Goal: Transaction & Acquisition: Book appointment/travel/reservation

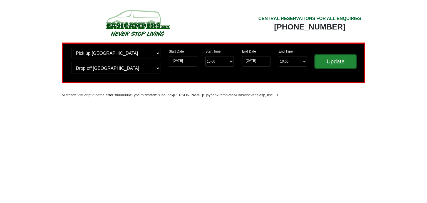
click at [334, 62] on input "Update" at bounding box center [335, 61] width 41 height 13
click at [193, 61] on input "[DATE]" at bounding box center [183, 61] width 28 height 11
click at [186, 61] on input "[DATE]" at bounding box center [183, 61] width 28 height 11
click at [192, 62] on input "[DATE]" at bounding box center [183, 61] width 28 height 11
click at [255, 61] on input "[DATE]" at bounding box center [256, 61] width 28 height 11
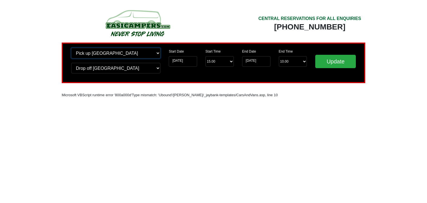
click at [108, 53] on select "Change pick up location? Pick up Edinburgh Birmingham Airport Blackburn Lancash…" at bounding box center [115, 53] width 89 height 11
select select "QUE1"
click at [71, 48] on select "Change pick up location? Pick up Edinburgh Birmingham Airport Blackburn Lancash…" at bounding box center [115, 53] width 89 height 11
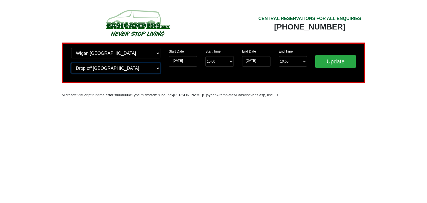
click at [159, 68] on select "Change drop off location? Drop off Edinburgh Birmingham Airport Blackburn Lanca…" at bounding box center [115, 68] width 89 height 11
select select "QUE1"
click at [71, 63] on select "Change drop off location? Drop off Edinburgh Birmingham Airport Blackburn Lanca…" at bounding box center [115, 68] width 89 height 11
click at [191, 60] on input "10-08-2025" at bounding box center [183, 61] width 28 height 11
click at [187, 61] on input "10-08-2025" at bounding box center [183, 61] width 28 height 11
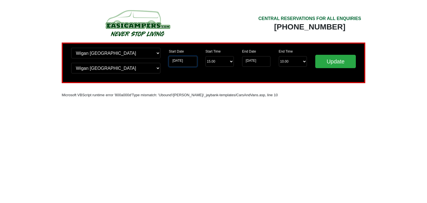
click at [187, 61] on input "10-08-2025" at bounding box center [183, 61] width 28 height 11
click at [331, 61] on input "Update" at bounding box center [335, 61] width 41 height 13
click at [190, 63] on input "[DATE]" at bounding box center [183, 61] width 28 height 11
select select "QUE1"
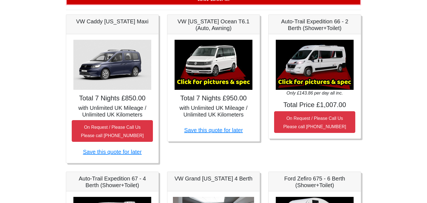
scroll to position [100, 0]
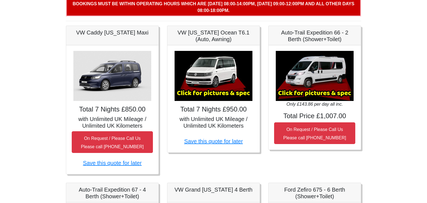
click at [224, 70] on img at bounding box center [213, 76] width 78 height 50
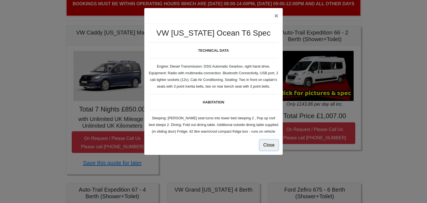
click at [269, 146] on button "Close" at bounding box center [269, 145] width 19 height 11
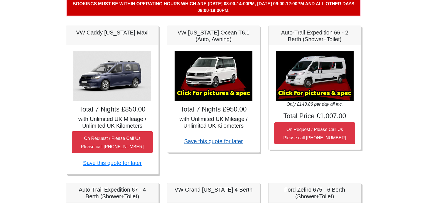
click at [214, 141] on link "Save this quote for later" at bounding box center [213, 141] width 59 height 6
